Goal: Information Seeking & Learning: Learn about a topic

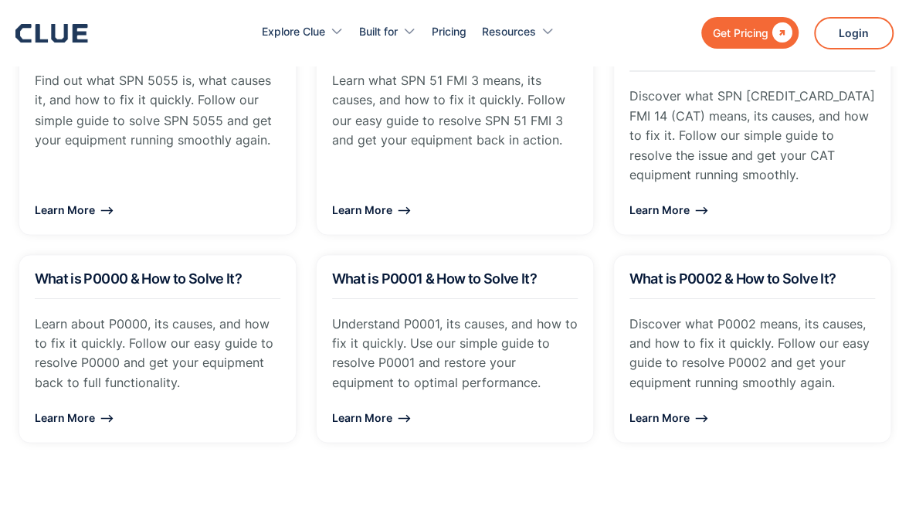
scroll to position [1319, 0]
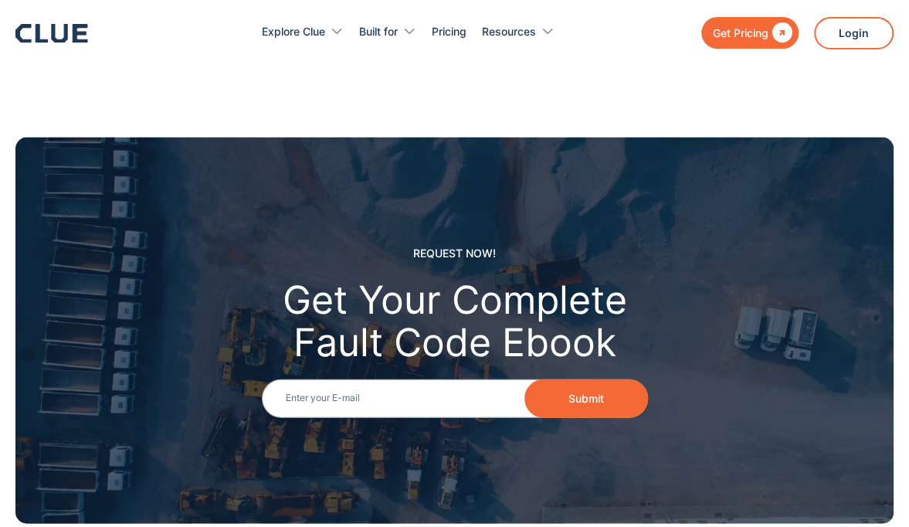
scroll to position [1586, 0]
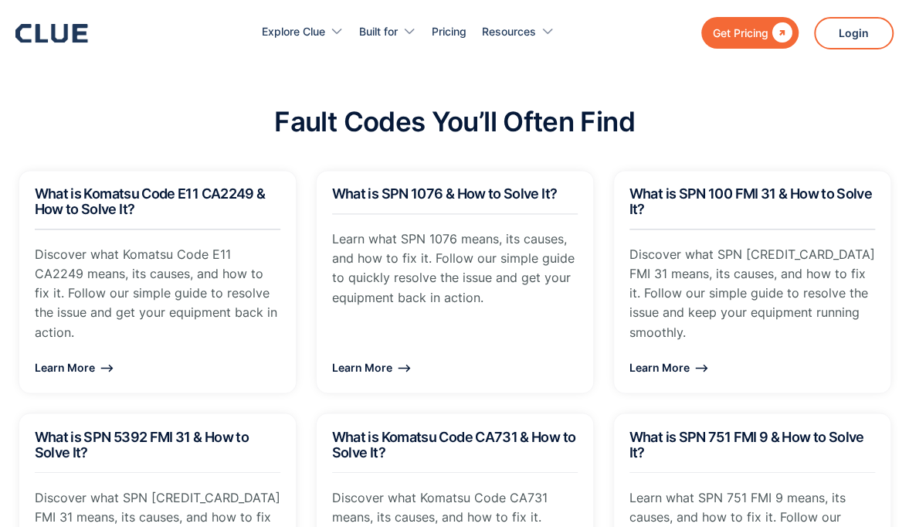
scroll to position [979, 0]
